Goal: Transaction & Acquisition: Book appointment/travel/reservation

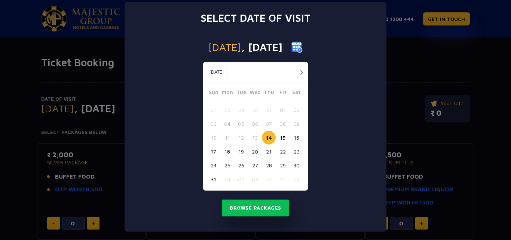
scroll to position [11, 0]
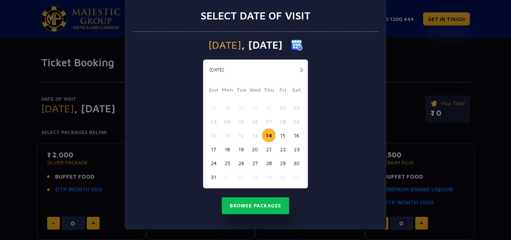
click at [298, 70] on button "button" at bounding box center [301, 69] width 9 height 9
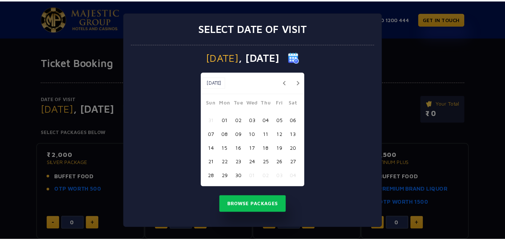
scroll to position [0, 0]
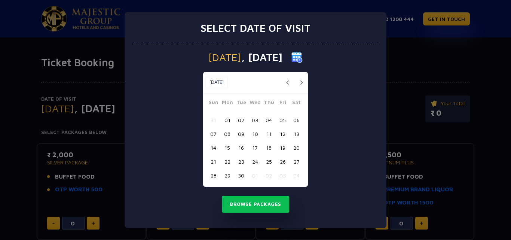
click at [413, 35] on div "Select date of visit [DATE] [DATE] [DATE] Sun Mon Tue Wed Thu Fri Sat 31 01 02 …" at bounding box center [255, 120] width 511 height 240
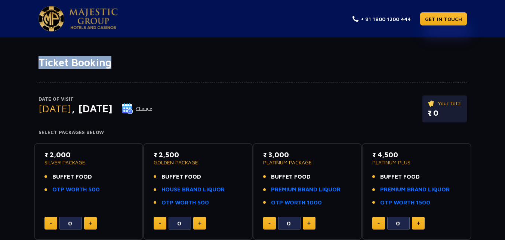
drag, startPoint x: 107, startPoint y: 67, endPoint x: 187, endPoint y: 81, distance: 80.5
click at [187, 81] on div "Ticket Booking Date of Visit [DATE] Change Your Total ₹ 0 Select Packages Below…" at bounding box center [252, 212] width 505 height 313
click at [246, 70] on div at bounding box center [253, 75] width 429 height 13
click at [153, 107] on button "Change" at bounding box center [137, 109] width 31 height 12
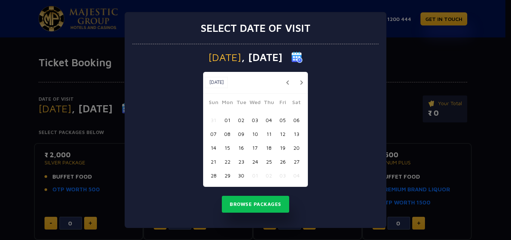
click at [288, 80] on button "button" at bounding box center [287, 82] width 9 height 9
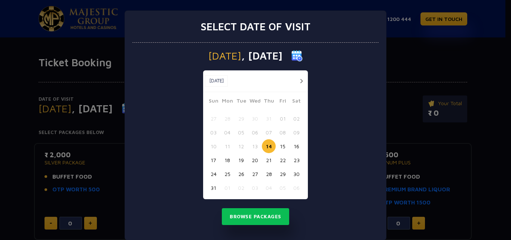
click at [284, 148] on button "15" at bounding box center [283, 146] width 14 height 14
click at [405, 51] on div "Select date of visit [DATE] [DATE] [DATE] Sun Mon Tue Wed Thu Fri Sat 27 28 29 …" at bounding box center [255, 120] width 511 height 240
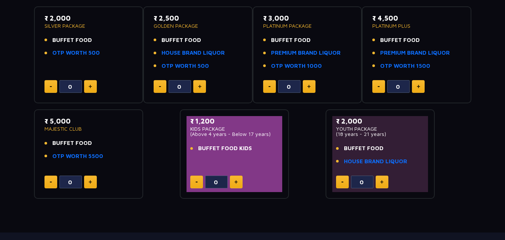
scroll to position [150, 0]
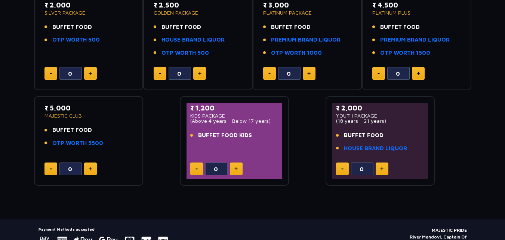
click at [201, 169] on div "0" at bounding box center [234, 168] width 89 height 13
click at [236, 170] on img at bounding box center [236, 169] width 3 height 4
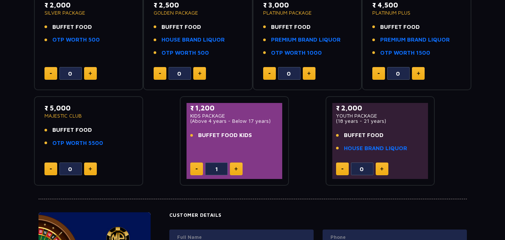
click at [236, 170] on img at bounding box center [236, 169] width 3 height 4
click at [196, 171] on button at bounding box center [196, 168] width 13 height 13
type input "0"
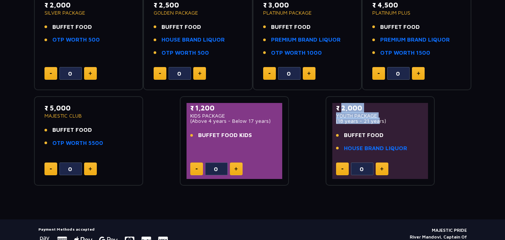
drag, startPoint x: 339, startPoint y: 104, endPoint x: 456, endPoint y: 135, distance: 121.6
click at [377, 119] on div "₹ 2,000 YOUTH PACKAGE (18 years - 21 years)" at bounding box center [380, 113] width 89 height 21
click at [457, 135] on div "₹ 2,000 SILVER PACKAGE BUFFET FOOD OTP WORTH 500 0 ₹ 2,500 GOLDEN PACKAGE BUFFE…" at bounding box center [253, 86] width 438 height 199
